Goal: Transaction & Acquisition: Obtain resource

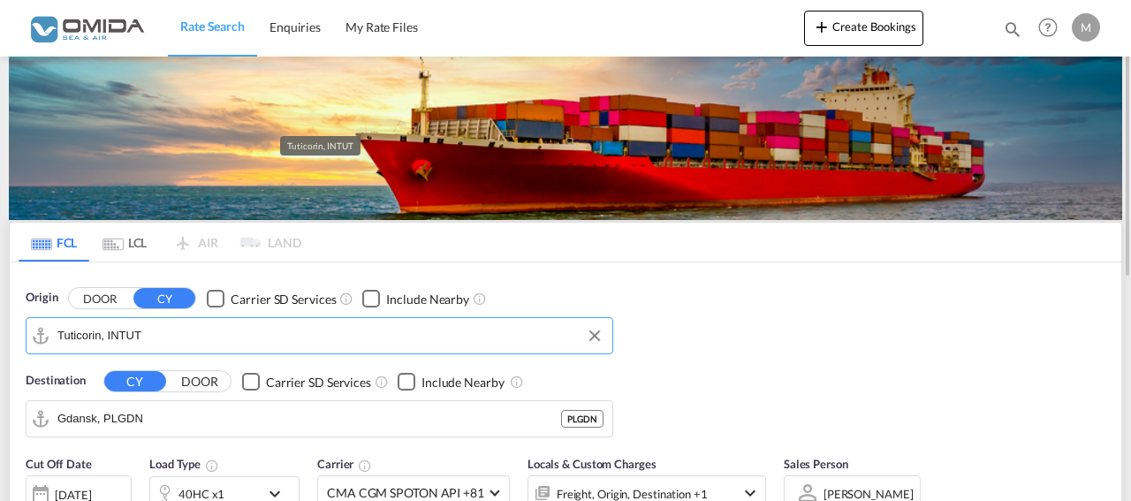
click at [174, 331] on input "Tuticorin, INTUT" at bounding box center [330, 336] width 546 height 27
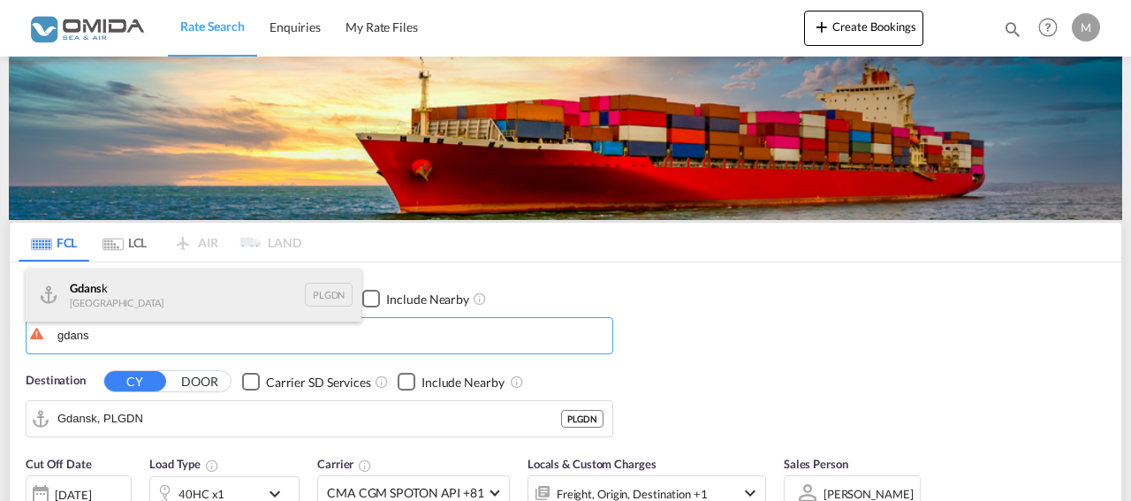
click at [169, 294] on div "Gdans k [GEOGRAPHIC_DATA] PLGDN" at bounding box center [194, 295] width 336 height 53
type input "Gdansk, PLGDN"
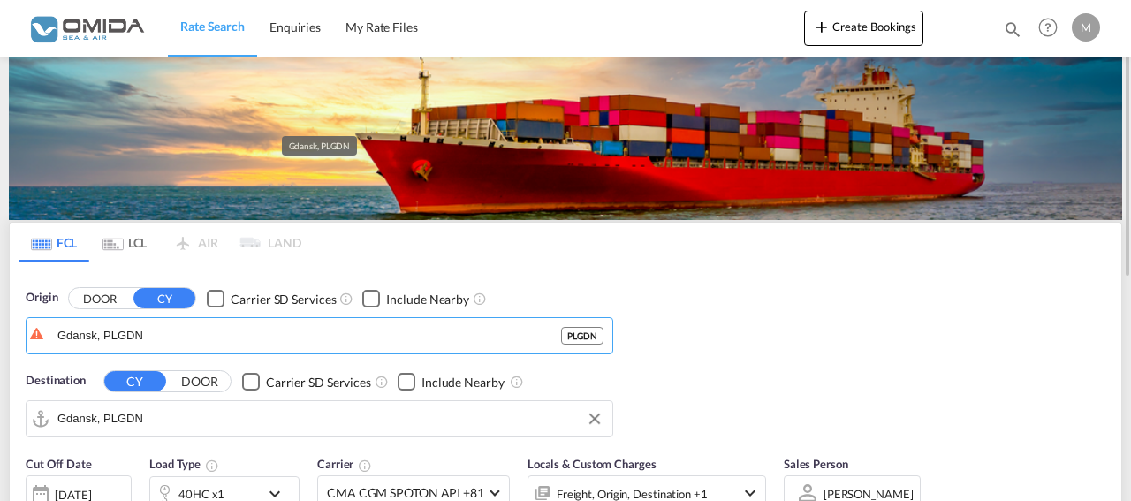
click at [152, 417] on input "Gdansk, PLGDN" at bounding box center [330, 419] width 546 height 27
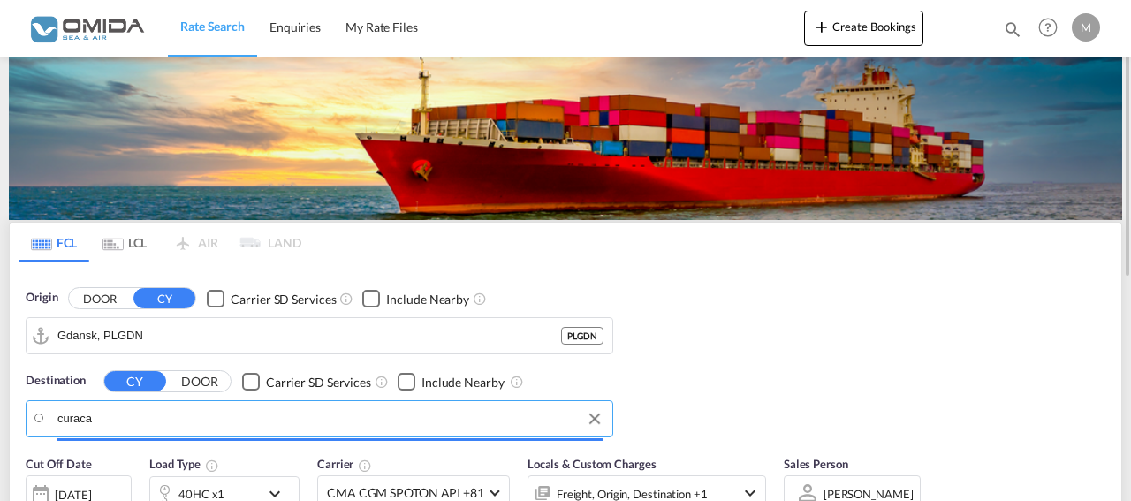
click at [105, 422] on input "curaca" at bounding box center [330, 419] width 546 height 27
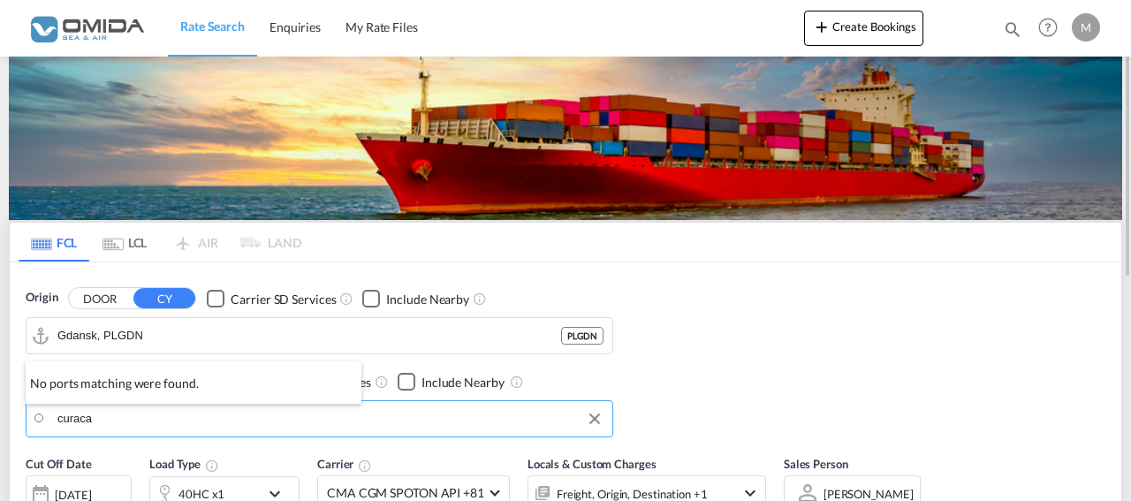
drag, startPoint x: 107, startPoint y: 422, endPoint x: 95, endPoint y: 418, distance: 12.9
click at [95, 418] on input "curaca" at bounding box center [330, 419] width 546 height 27
paste input "Willemstad"
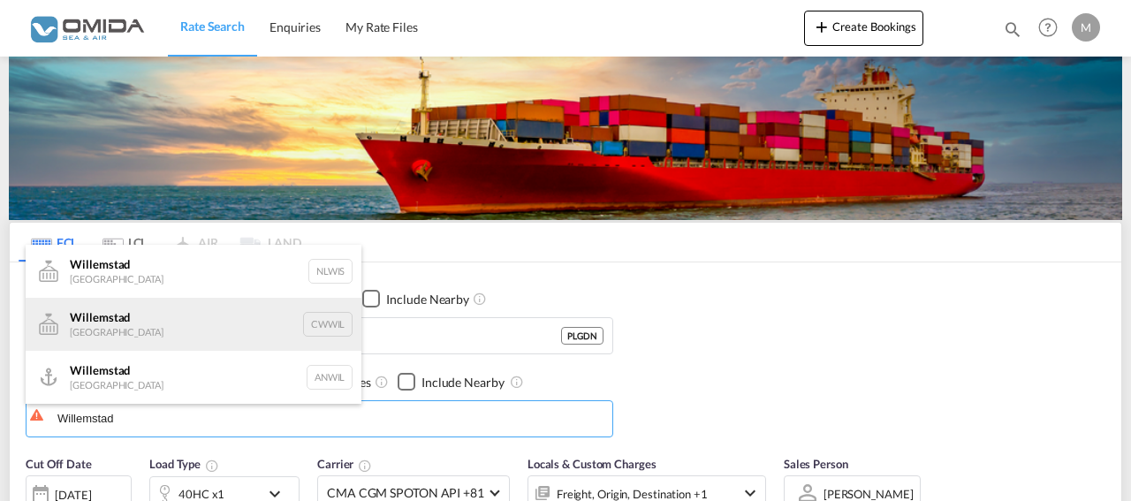
click at [140, 328] on div "Willemstad [GEOGRAPHIC_DATA] [GEOGRAPHIC_DATA]" at bounding box center [194, 324] width 336 height 53
type input "[GEOGRAPHIC_DATA], [GEOGRAPHIC_DATA]"
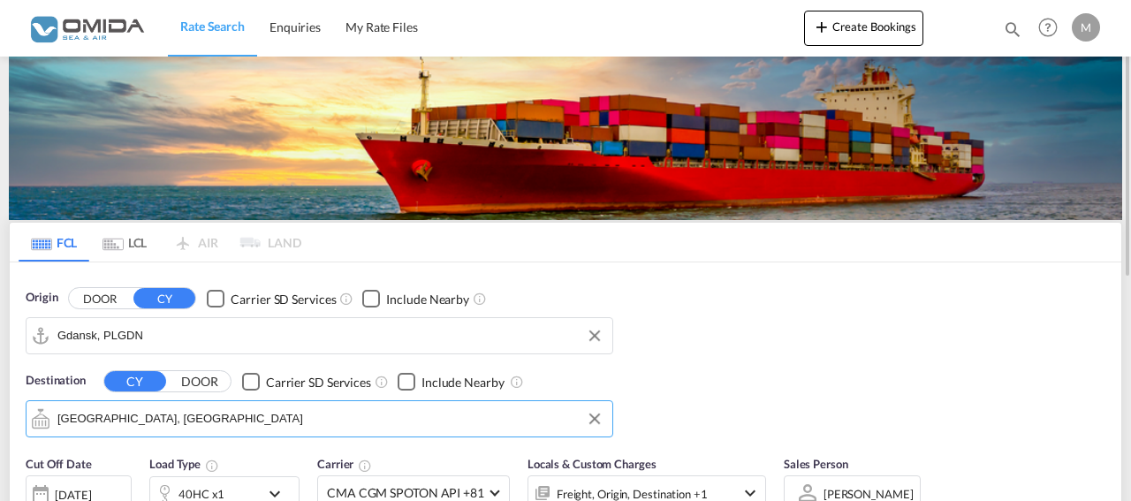
scroll to position [180, 0]
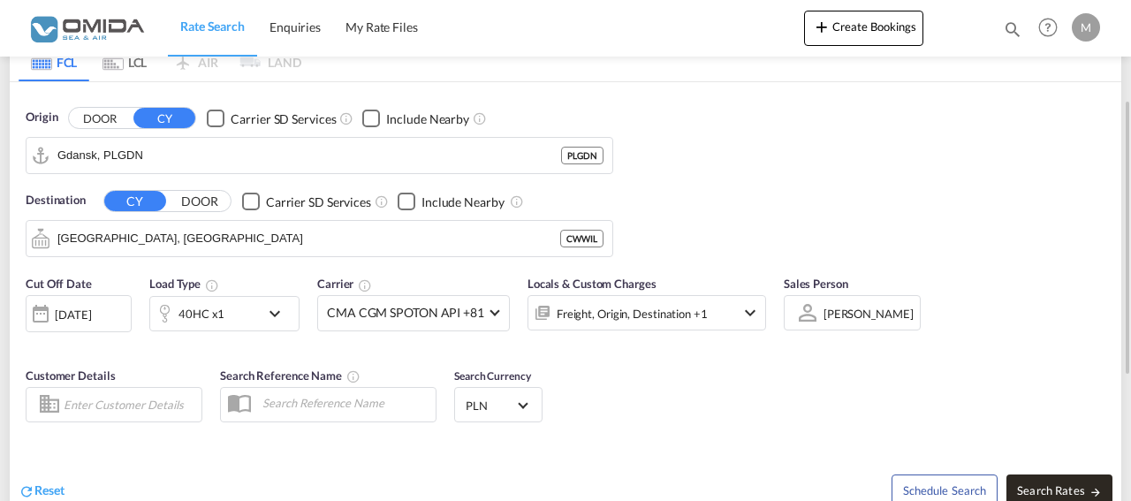
click at [1077, 493] on span "Search Rates" at bounding box center [1059, 490] width 85 height 14
type input "PLGDN to CWWIL / [DATE]"
